Goal: Task Accomplishment & Management: Use online tool/utility

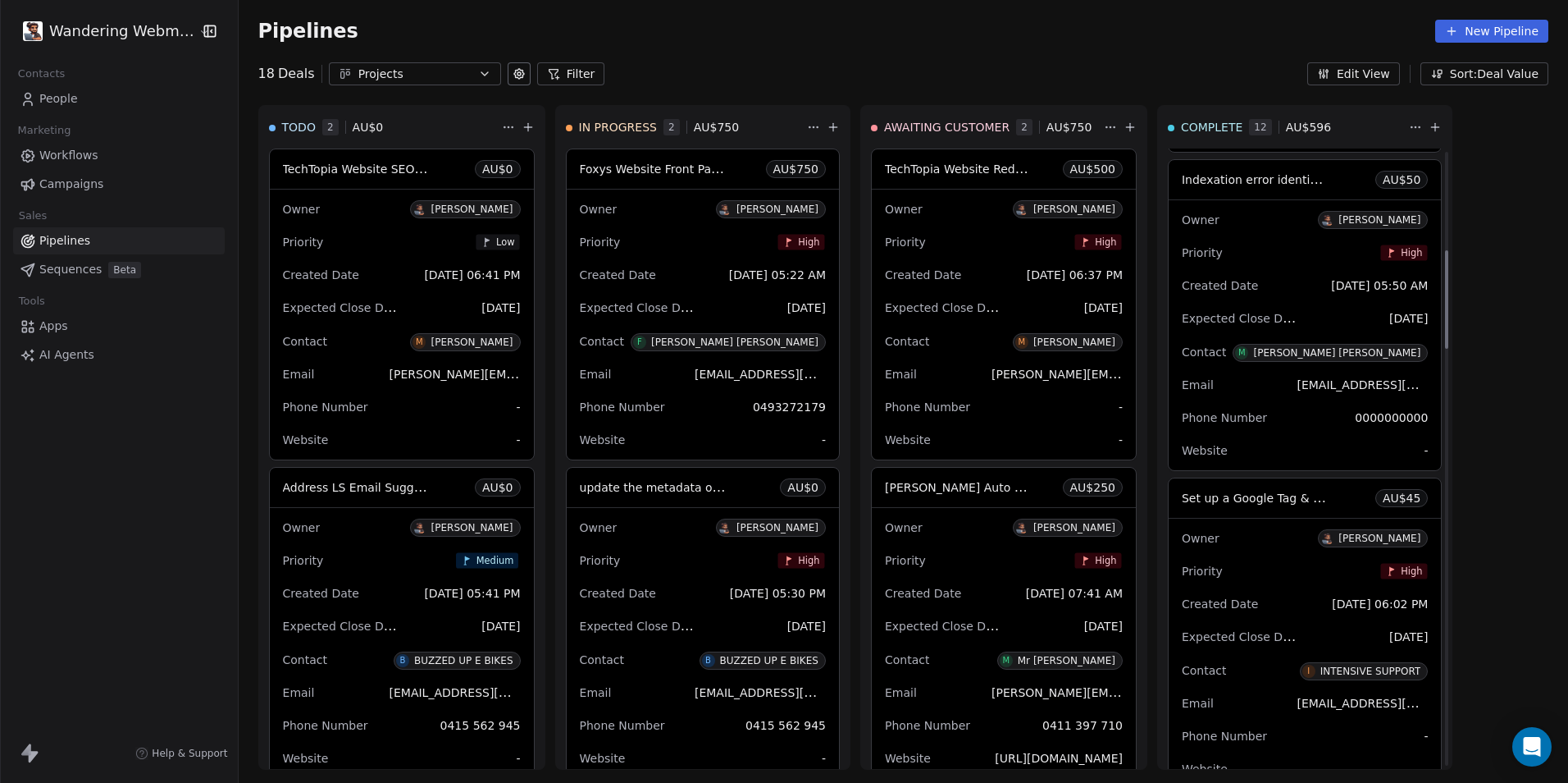
scroll to position [620, 0]
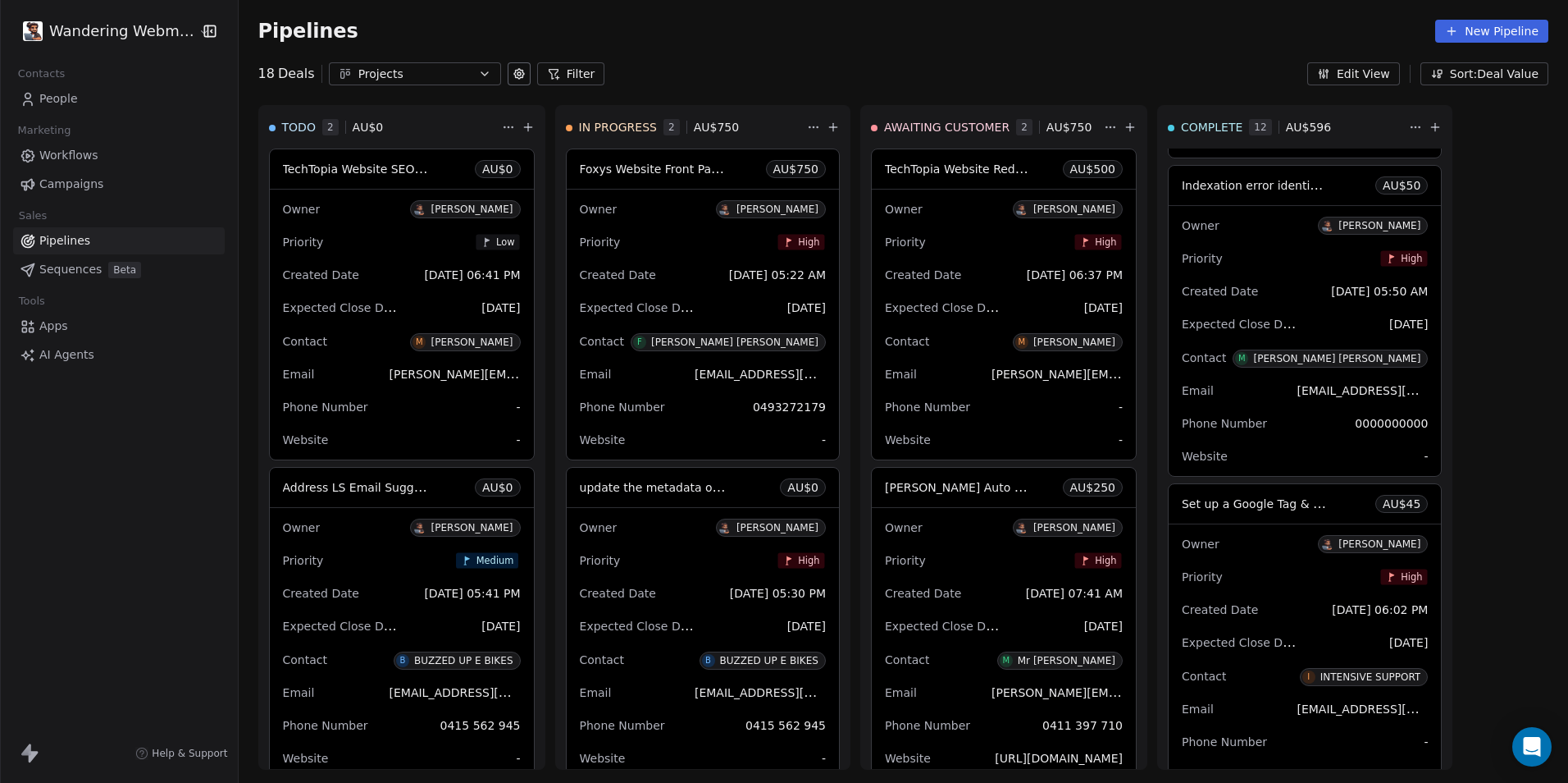
click at [1273, 504] on span "Set up a Google Tag & Conversion Tracking" at bounding box center [1305, 503] width 246 height 16
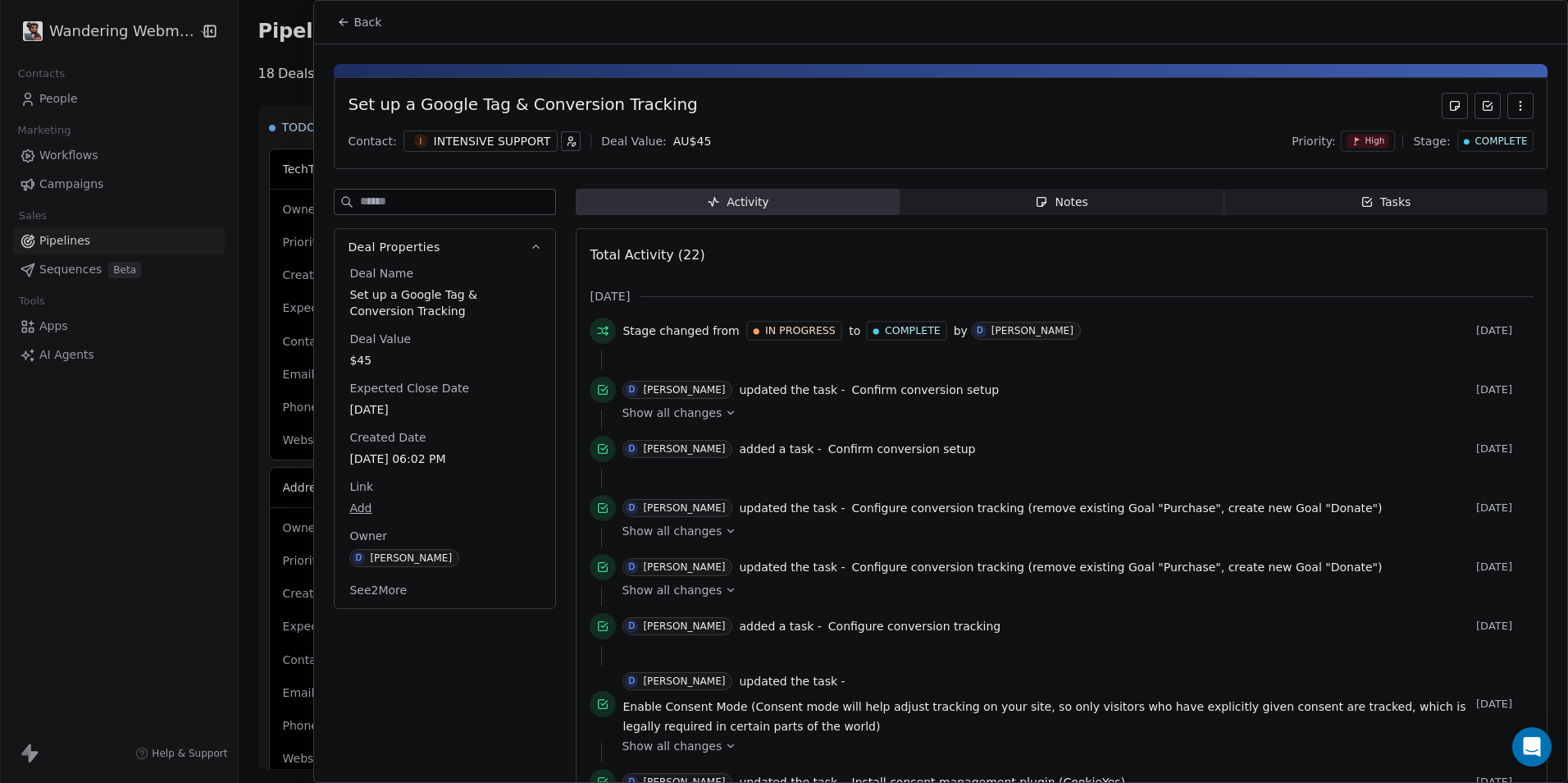
click at [1385, 200] on div "Tasks" at bounding box center [1386, 202] width 51 height 17
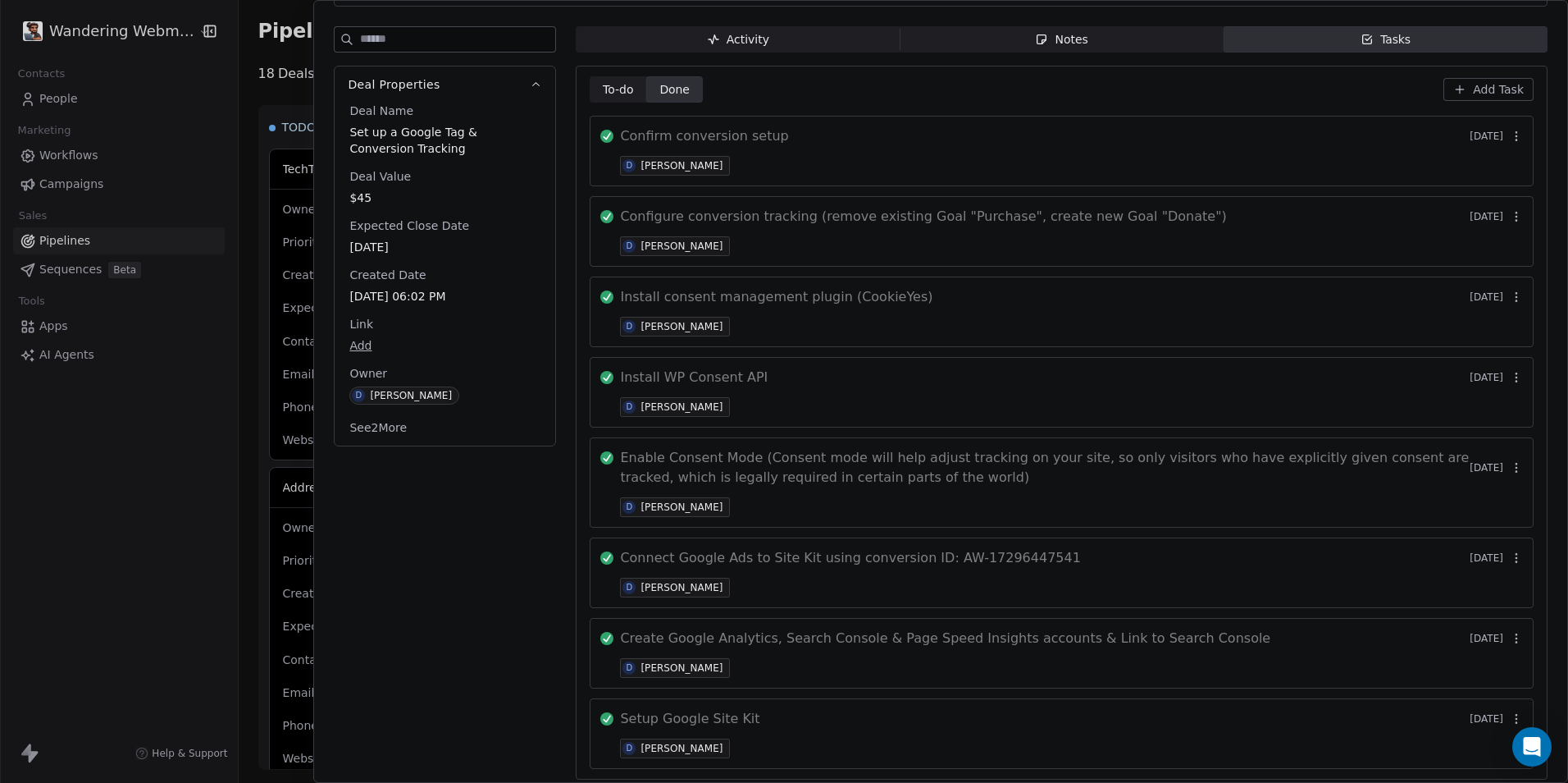
scroll to position [169, 0]
